Goal: Information Seeking & Learning: Find specific page/section

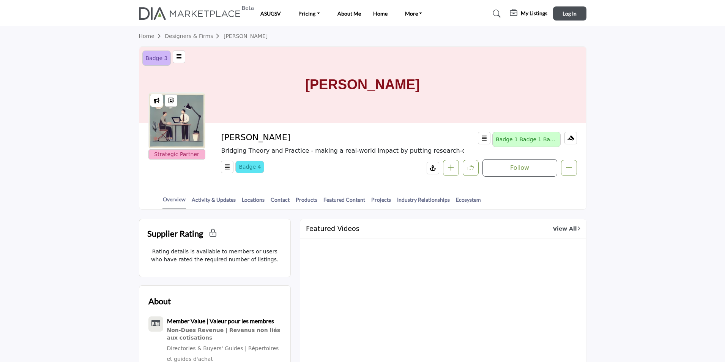
click at [577, 12] on button "Log In" at bounding box center [569, 13] width 33 height 14
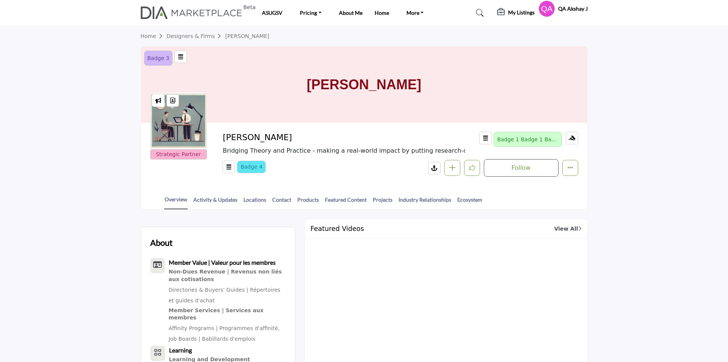
click at [200, 141] on div at bounding box center [178, 120] width 57 height 57
click at [202, 99] on div at bounding box center [178, 120] width 57 height 57
click at [192, 100] on div at bounding box center [178, 120] width 57 height 57
click at [188, 120] on div at bounding box center [178, 120] width 57 height 57
click at [153, 127] on div at bounding box center [176, 120] width 57 height 57
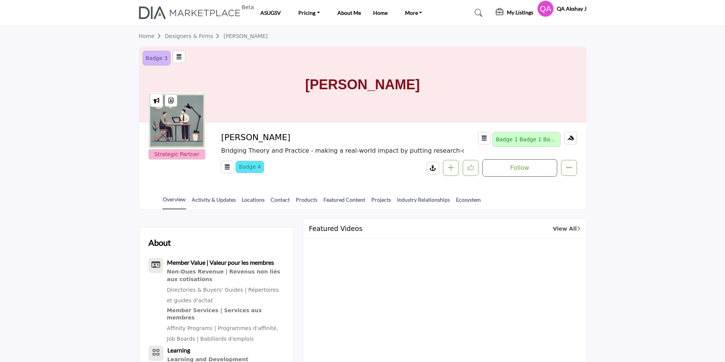
click at [569, 54] on div "[PERSON_NAME]" at bounding box center [362, 85] width 447 height 76
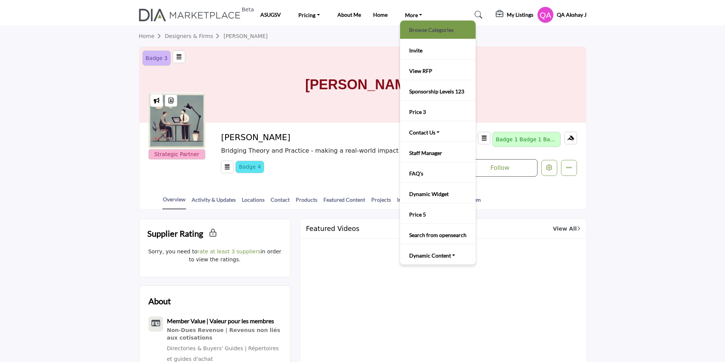
click at [417, 31] on link "Browse Categories" at bounding box center [438, 29] width 68 height 11
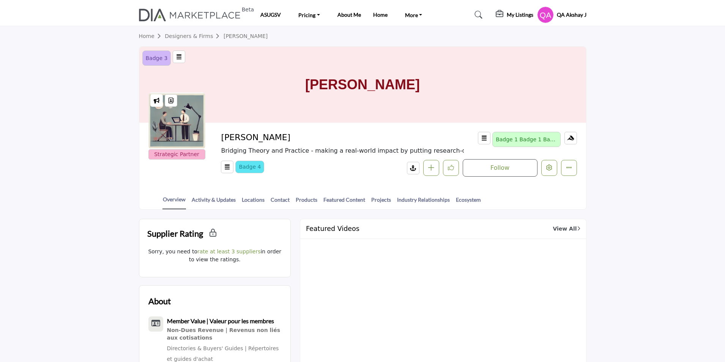
drag, startPoint x: 288, startPoint y: 137, endPoint x: 225, endPoint y: 140, distance: 63.4
click at [225, 140] on h2 "[PERSON_NAME]" at bounding box center [325, 137] width 209 height 10
copy h2 "[PERSON_NAME]"
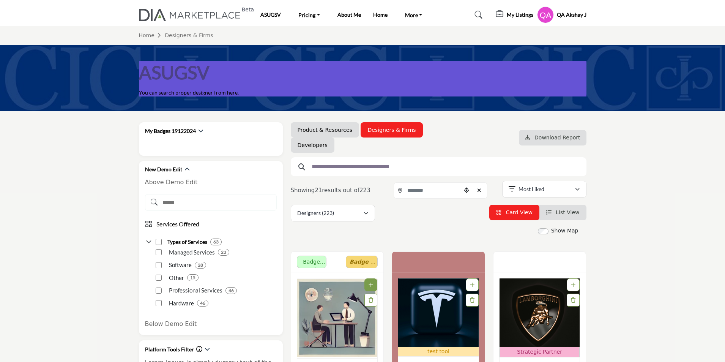
click at [338, 167] on input "text" at bounding box center [436, 167] width 256 height 10
paste input "**********"
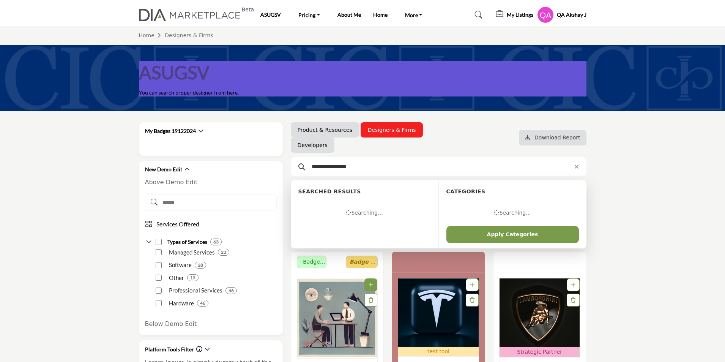
type input "**********"
click at [446, 226] on button "Apply Categories" at bounding box center [512, 234] width 132 height 17
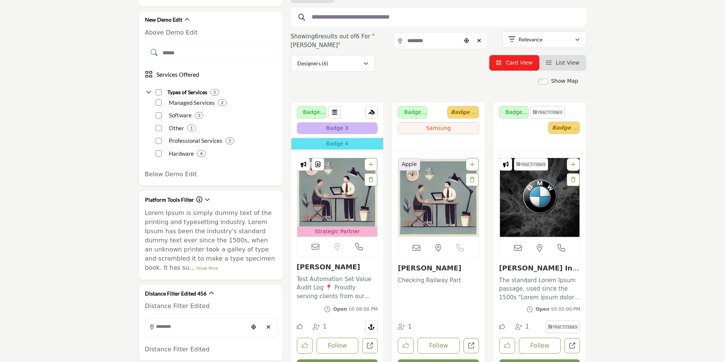
scroll to position [228, 0]
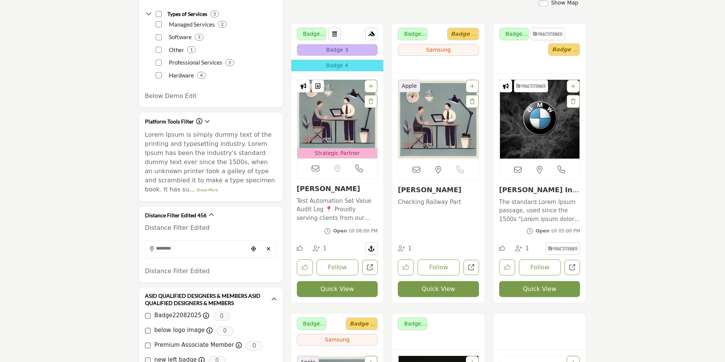
click at [336, 290] on button "Quick View" at bounding box center [337, 289] width 81 height 16
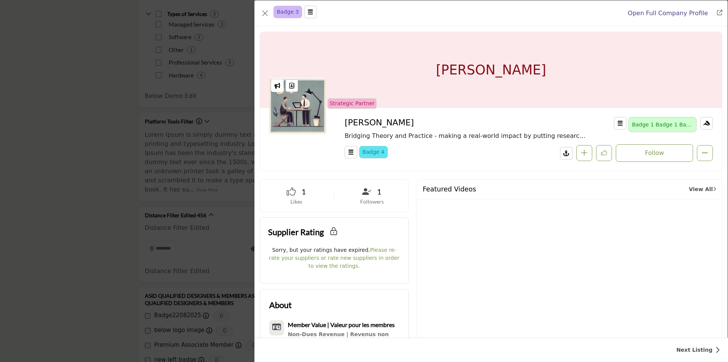
click at [89, 72] on div "Badge 3 simply dummy text of the printing and typesetting industry. Lorem Ipsum…" at bounding box center [364, 181] width 728 height 362
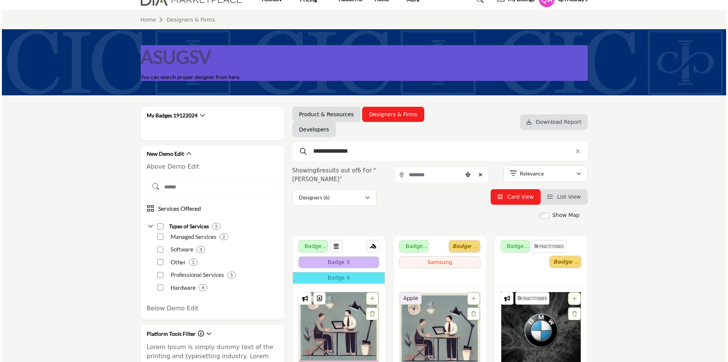
scroll to position [190, 0]
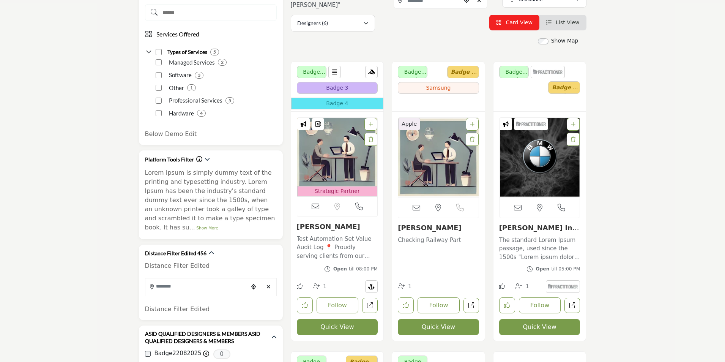
click at [340, 323] on button "Quick View" at bounding box center [337, 327] width 81 height 16
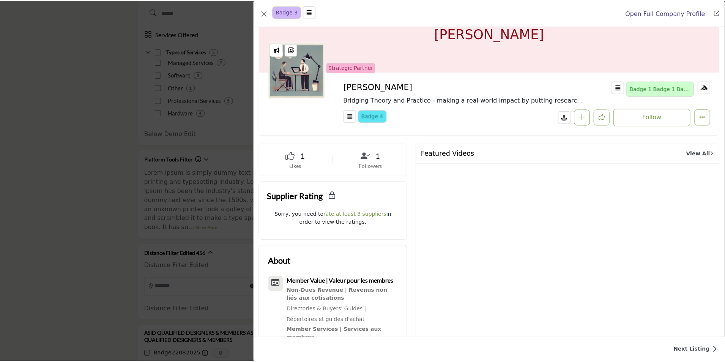
scroll to position [76, 0]
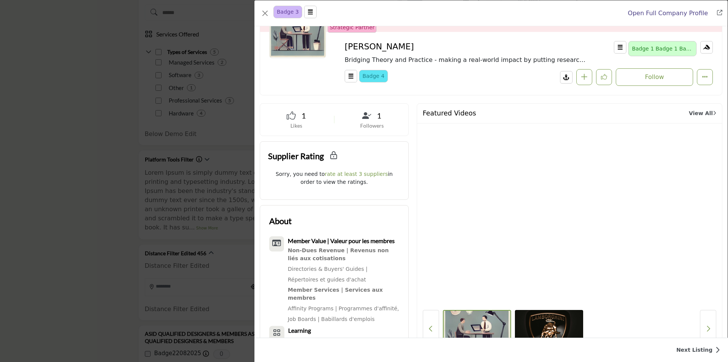
click at [158, 145] on div "Badge 3 simply dummy text of the printing and typesetting industry. Lorem Ipsum…" at bounding box center [364, 181] width 728 height 362
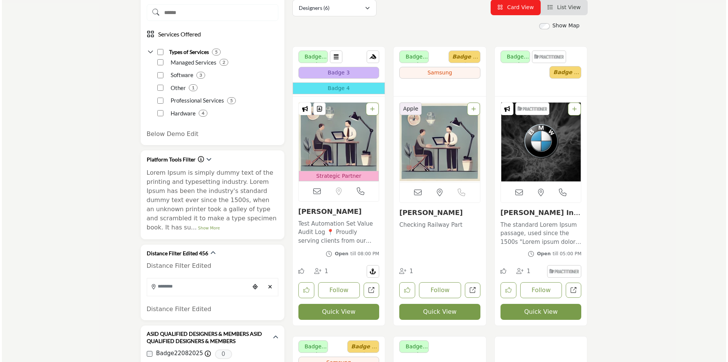
scroll to position [190, 0]
click at [341, 310] on button "Quick View" at bounding box center [337, 312] width 81 height 16
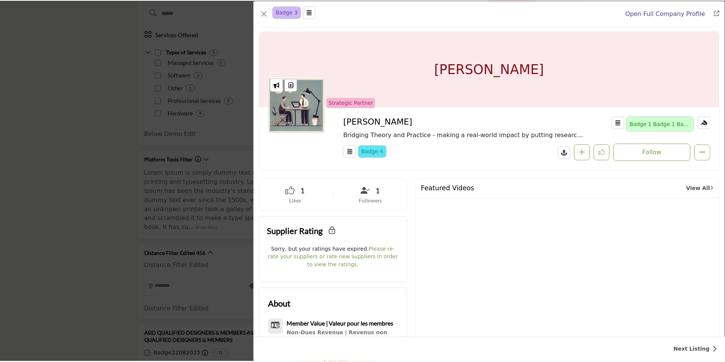
scroll to position [0, 0]
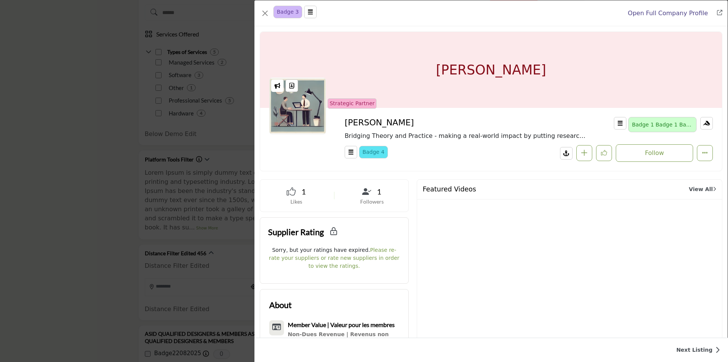
click at [57, 87] on div "Badge 3 simply dummy text of the printing and typesetting industry. Lorem Ipsum…" at bounding box center [364, 181] width 728 height 362
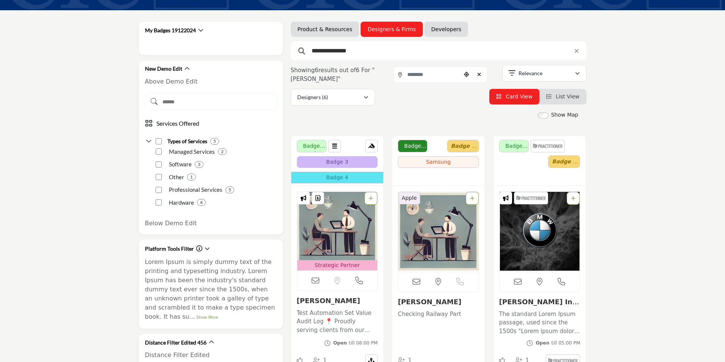
scroll to position [190, 0]
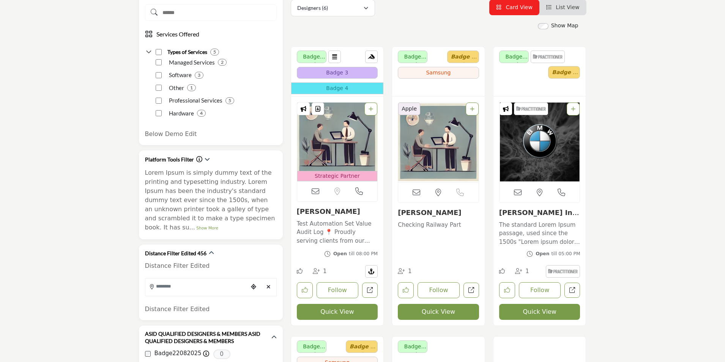
click at [328, 310] on button "Quick View" at bounding box center [337, 312] width 81 height 16
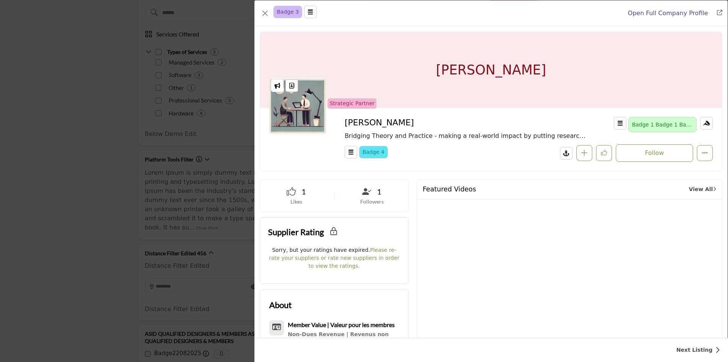
click at [60, 56] on div "Badge 3 simply dummy text of the printing and typesetting industry. Lorem Ipsum…" at bounding box center [364, 181] width 728 height 362
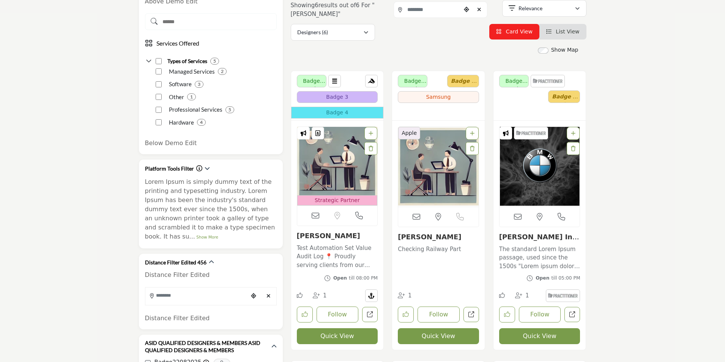
scroll to position [190, 0]
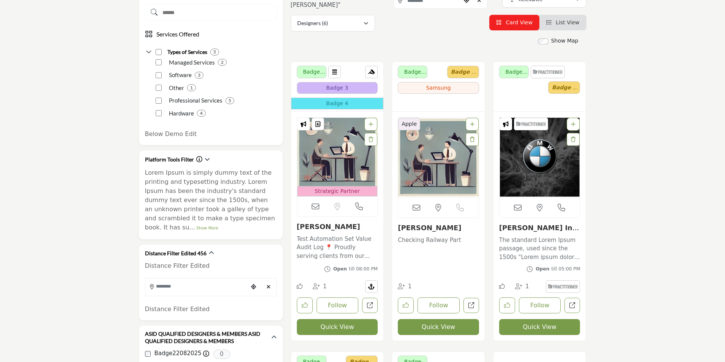
click at [347, 327] on button "Quick View" at bounding box center [337, 327] width 81 height 16
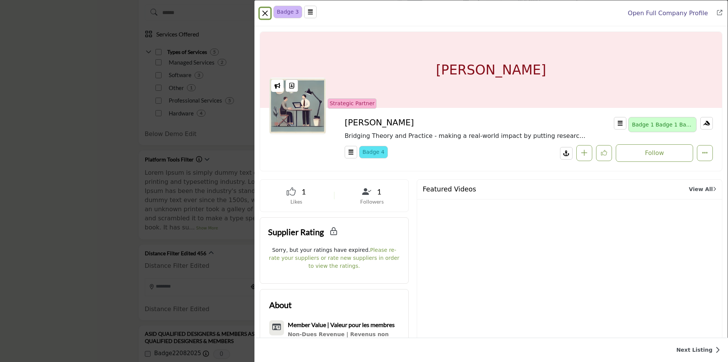
click at [266, 11] on button "Close" at bounding box center [265, 13] width 11 height 11
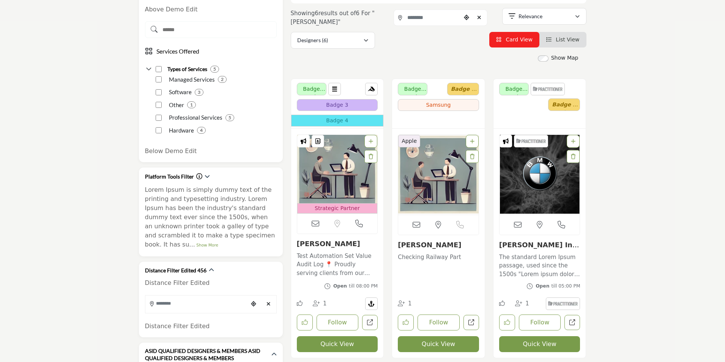
scroll to position [190, 0]
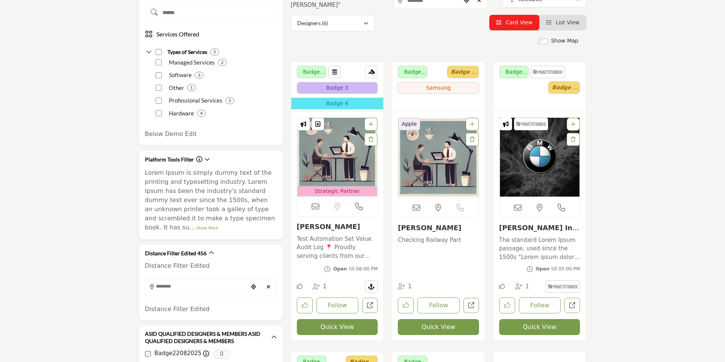
click at [329, 328] on button "Quick View" at bounding box center [337, 327] width 81 height 16
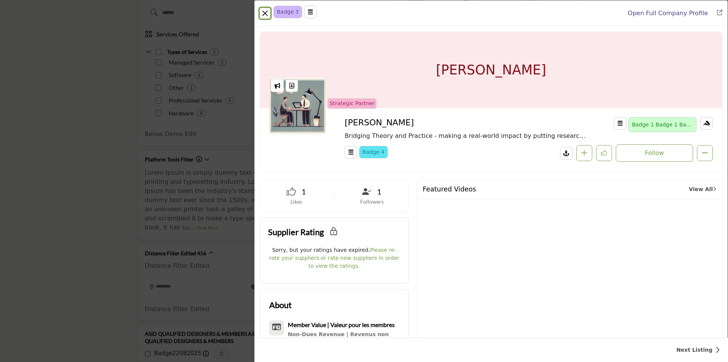
click at [265, 14] on button "Close" at bounding box center [265, 13] width 11 height 11
